Goal: Navigation & Orientation: Find specific page/section

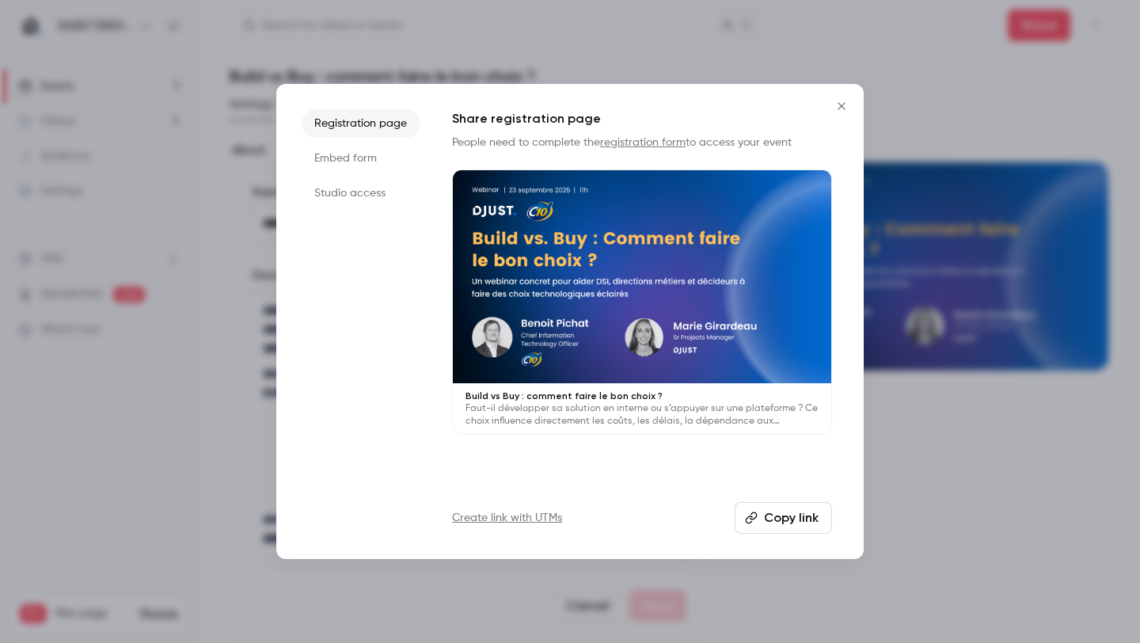
click at [825, 107] on div "Registration page Embed form Studio access Share registration page People need …" at bounding box center [569, 321] width 587 height 475
click at [840, 104] on icon "Close" at bounding box center [841, 106] width 19 height 13
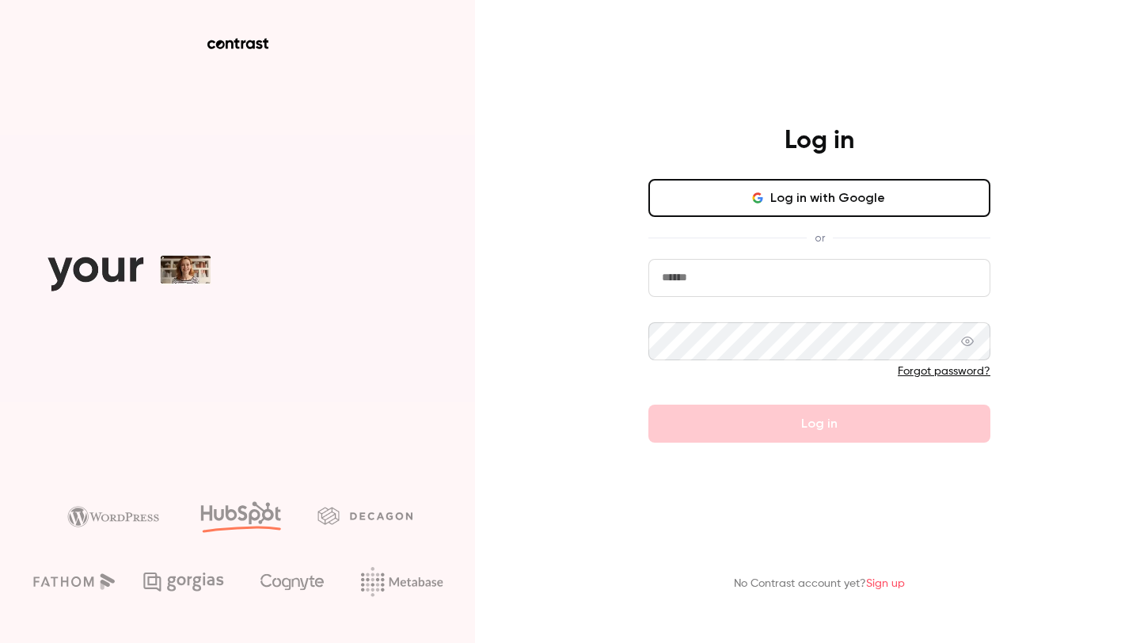
click at [710, 203] on button "Log in with Google" at bounding box center [819, 198] width 342 height 38
